Goal: Manage account settings

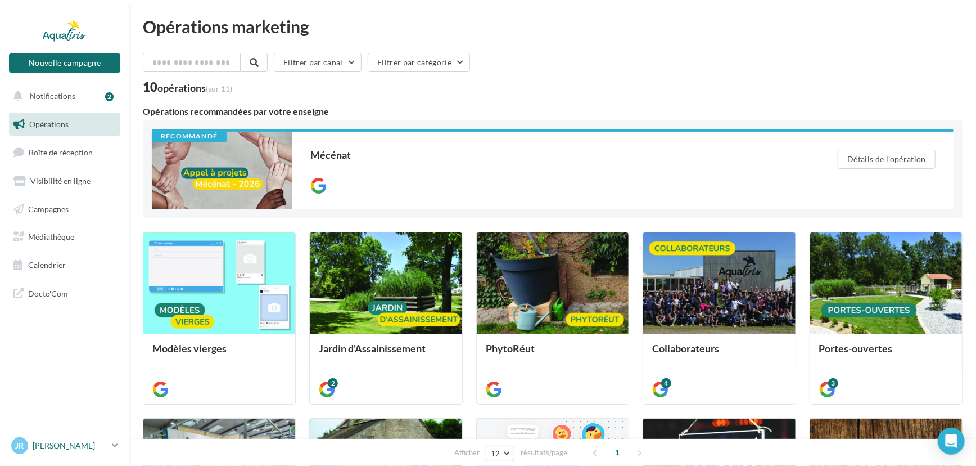
click at [61, 440] on p "[PERSON_NAME]" at bounding box center [70, 445] width 75 height 11
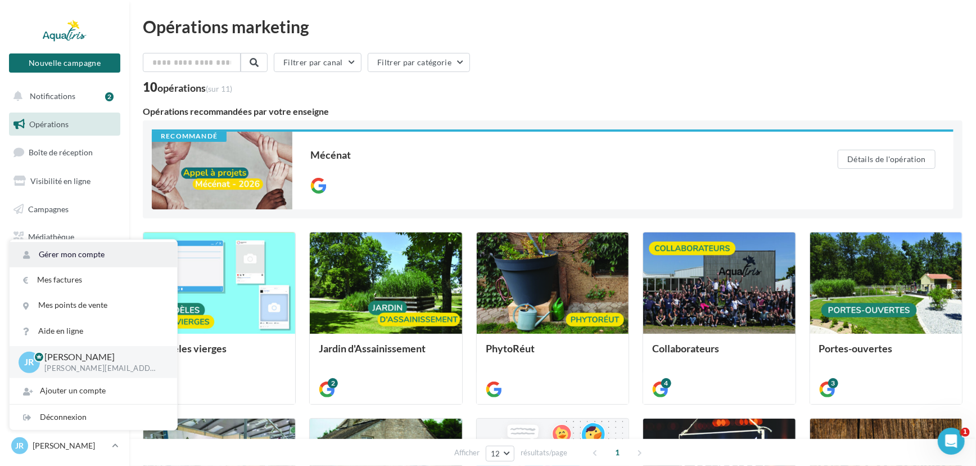
click at [114, 253] on link "Gérer mon compte" at bounding box center [94, 254] width 168 height 25
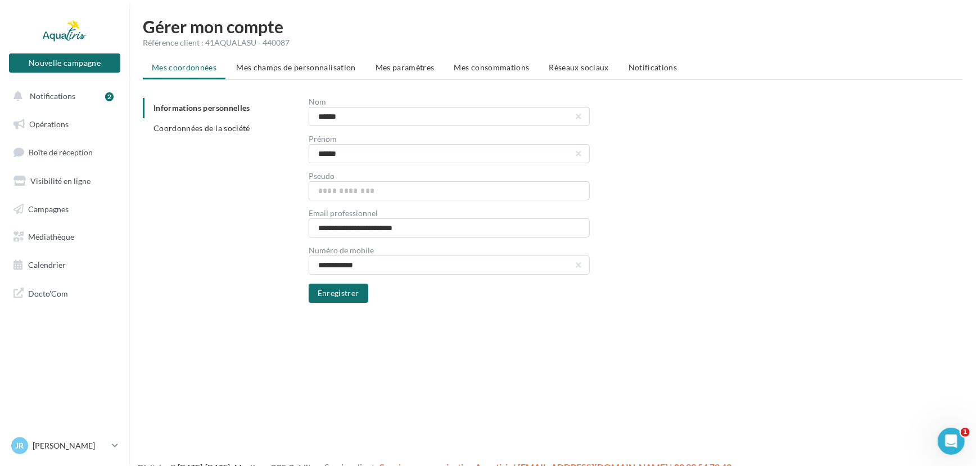
click at [565, 55] on div "**********" at bounding box center [552, 169] width 847 height 303
click at [558, 65] on span "Réseaux sociaux" at bounding box center [579, 67] width 60 height 10
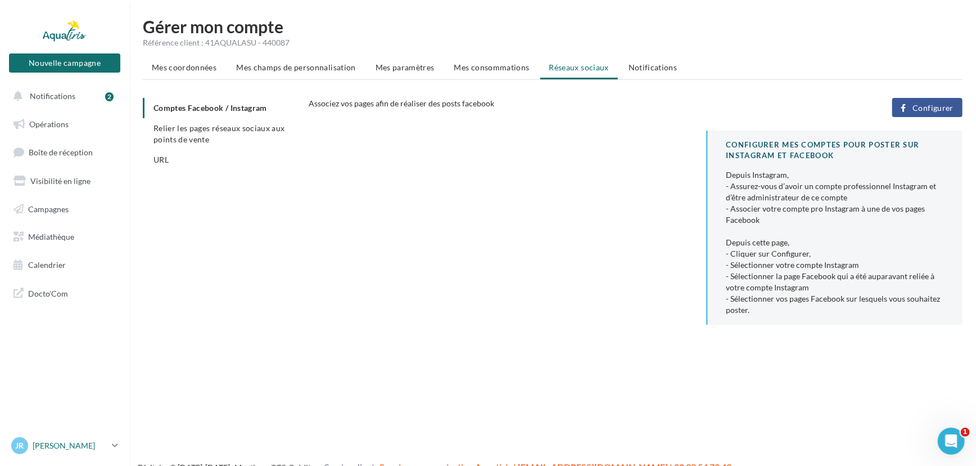
click at [114, 443] on icon at bounding box center [115, 445] width 6 height 10
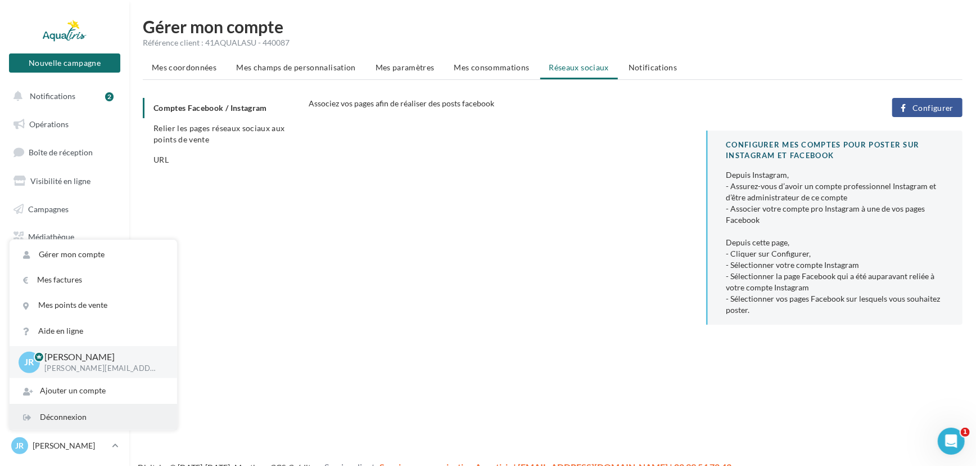
click at [97, 419] on div "Déconnexion" at bounding box center [94, 416] width 168 height 25
